Goal: Information Seeking & Learning: Learn about a topic

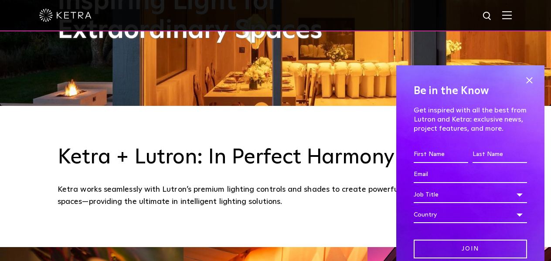
scroll to position [158, 0]
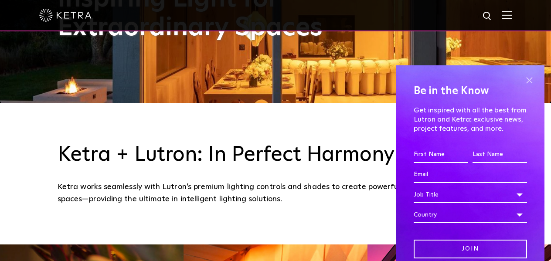
click at [531, 75] on span at bounding box center [528, 80] width 13 height 13
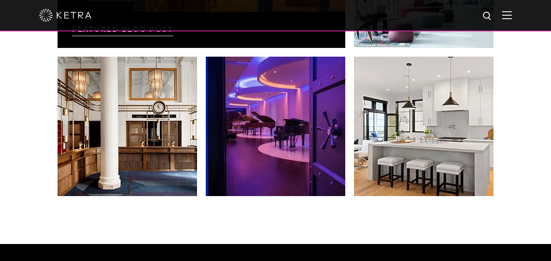
scroll to position [1570, 0]
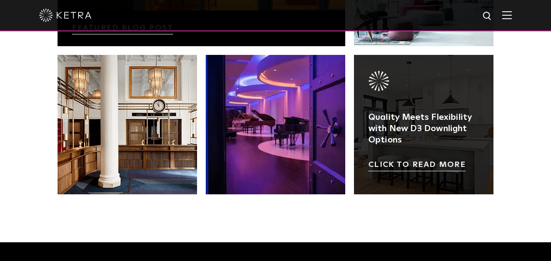
click at [416, 143] on link at bounding box center [423, 124] width 139 height 139
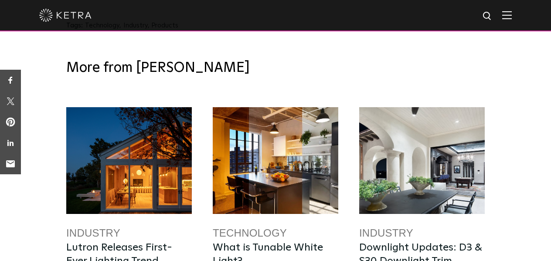
scroll to position [1900, 0]
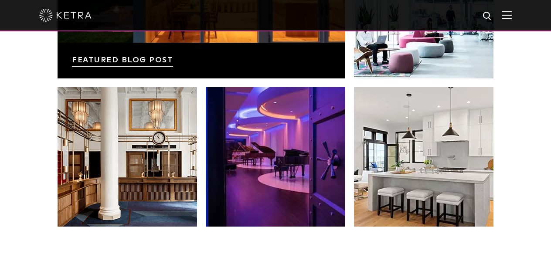
scroll to position [1532, 0]
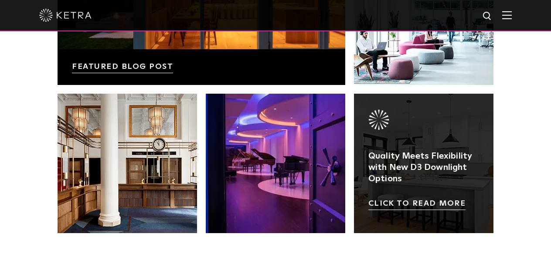
click at [393, 212] on link at bounding box center [423, 163] width 139 height 139
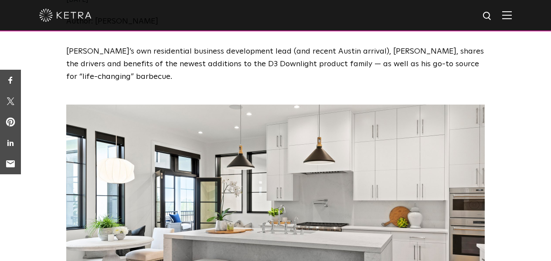
scroll to position [195, 0]
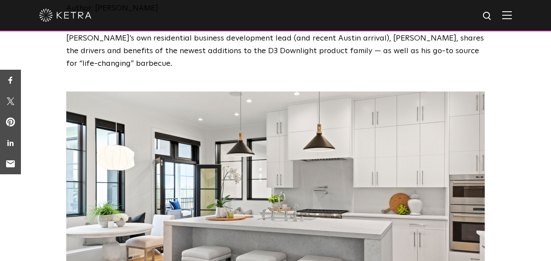
click at [314, 144] on img at bounding box center [275, 180] width 418 height 178
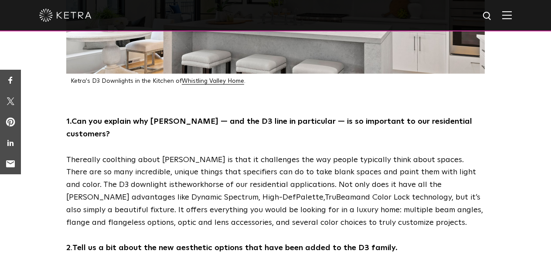
scroll to position [395, 0]
